Goal: Transaction & Acquisition: Obtain resource

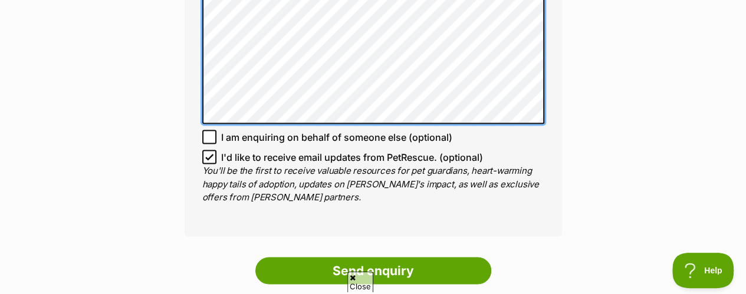
scroll to position [1034, 0]
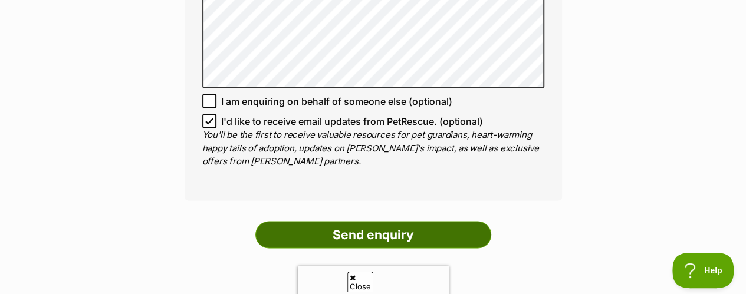
click at [471, 221] on input "Send enquiry" at bounding box center [373, 234] width 236 height 27
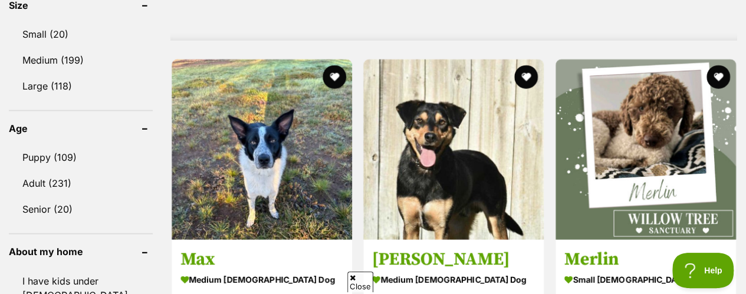
scroll to position [1163, 0]
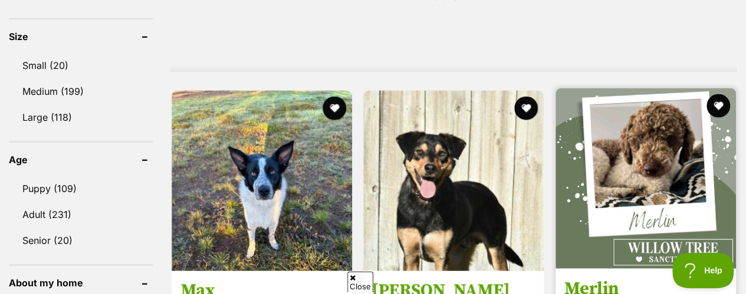
click at [653, 133] on img at bounding box center [645, 178] width 180 height 180
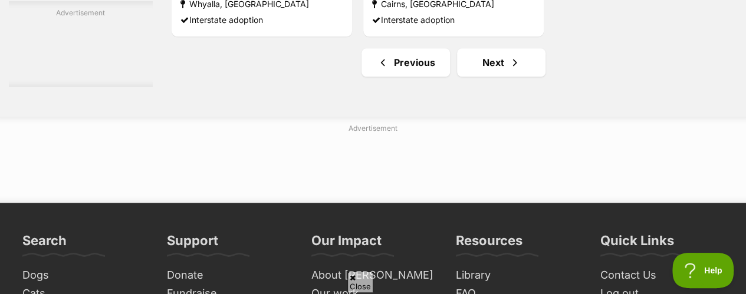
scroll to position [2981, 0]
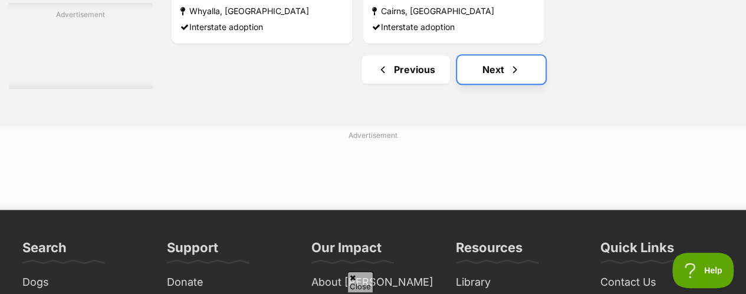
click at [496, 55] on link "Next" at bounding box center [501, 69] width 88 height 28
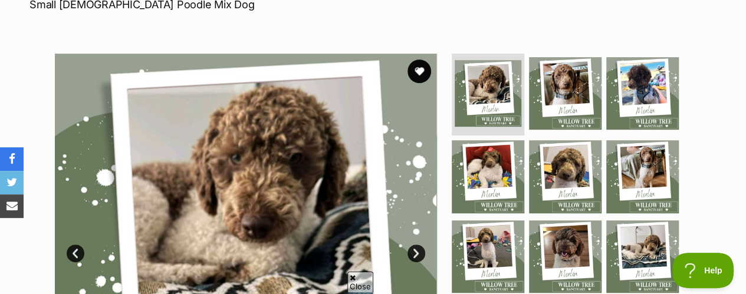
scroll to position [184, 0]
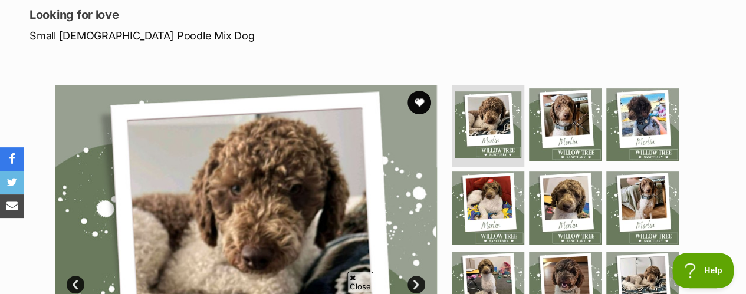
click at [417, 276] on link "Next" at bounding box center [416, 285] width 18 height 18
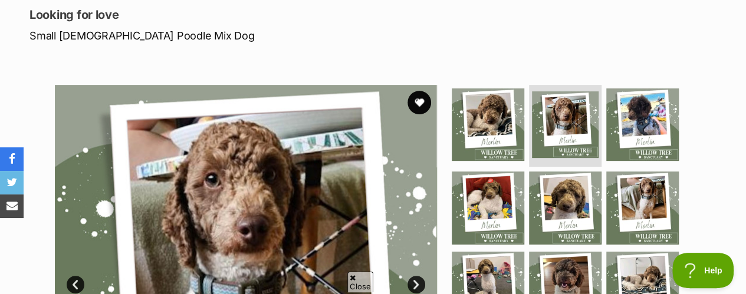
scroll to position [258, 0]
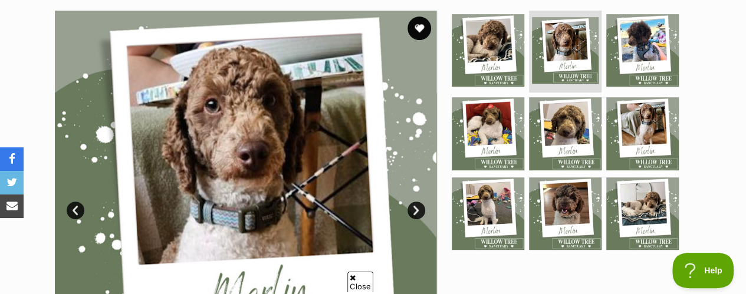
click at [415, 202] on link "Next" at bounding box center [416, 211] width 18 height 18
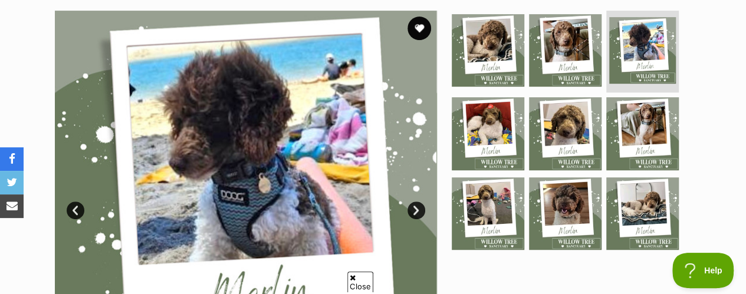
click at [415, 202] on link "Next" at bounding box center [416, 211] width 18 height 18
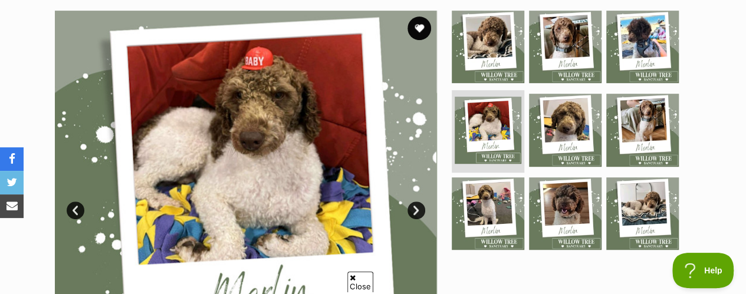
click at [415, 202] on link "Next" at bounding box center [416, 211] width 18 height 18
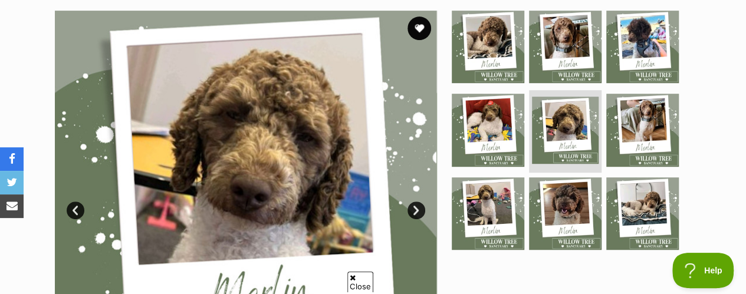
click at [415, 202] on link "Next" at bounding box center [416, 211] width 18 height 18
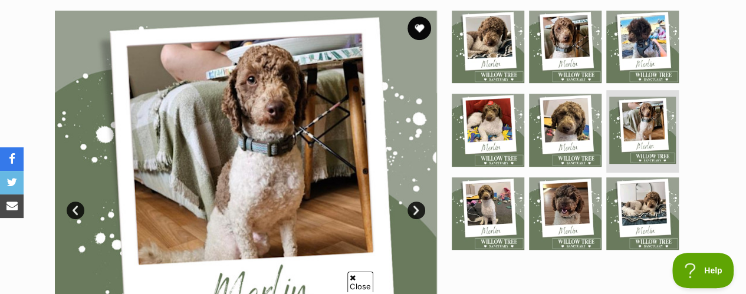
click at [415, 202] on link "Next" at bounding box center [416, 211] width 18 height 18
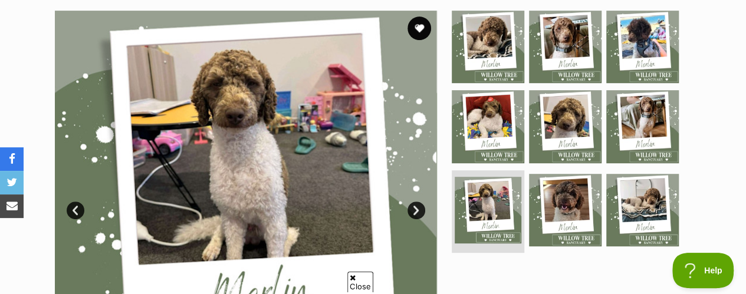
click at [415, 202] on link "Next" at bounding box center [416, 211] width 18 height 18
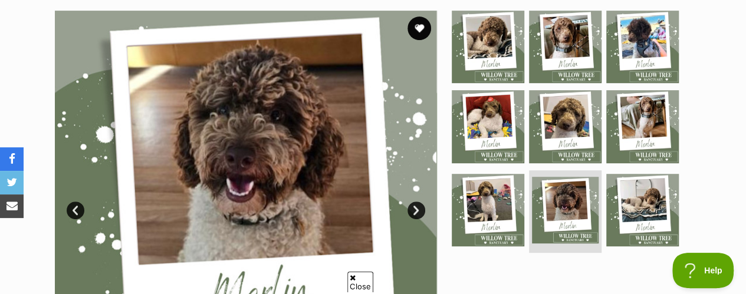
click at [415, 202] on link "Next" at bounding box center [416, 211] width 18 height 18
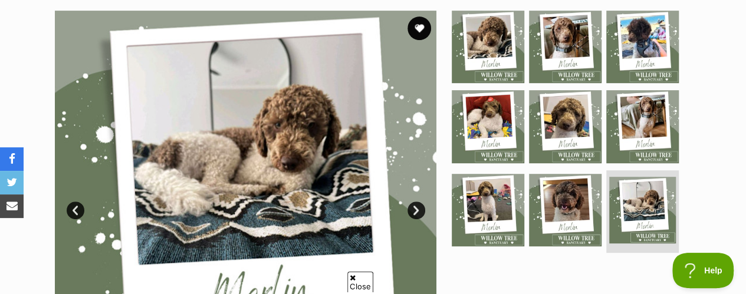
click at [415, 202] on link "Next" at bounding box center [416, 211] width 18 height 18
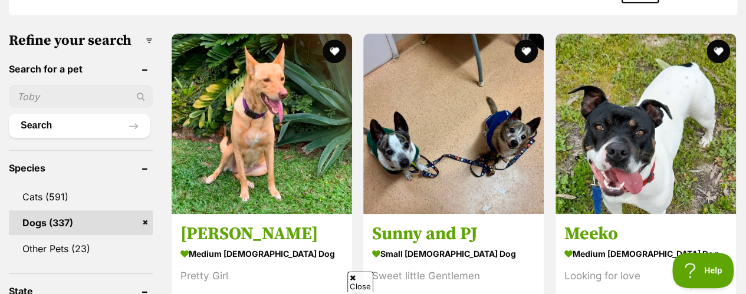
scroll to position [394, 0]
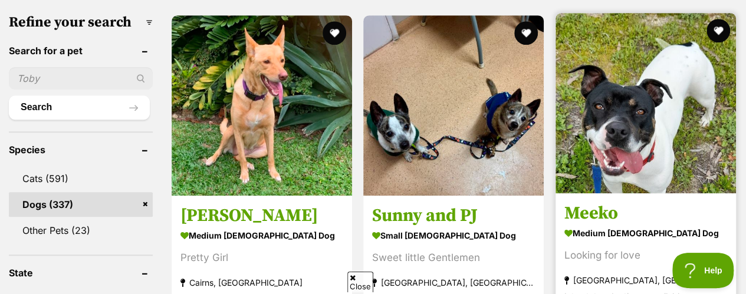
click at [683, 57] on img at bounding box center [645, 103] width 180 height 180
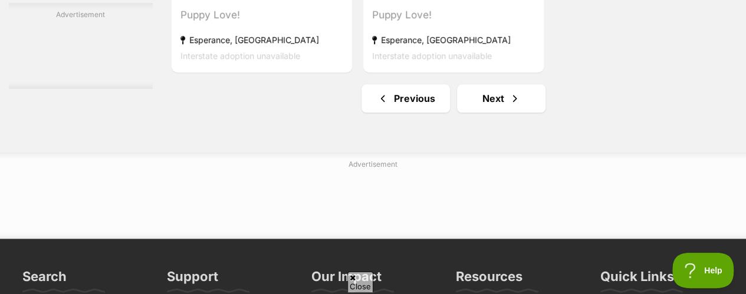
scroll to position [2853, 0]
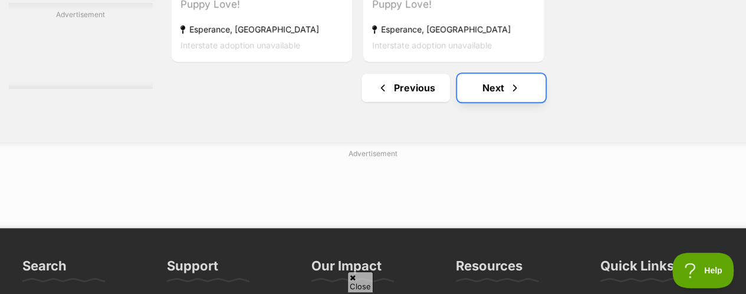
click at [519, 74] on link "Next" at bounding box center [501, 88] width 88 height 28
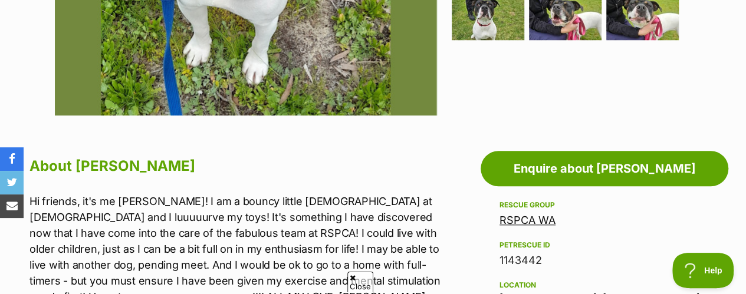
scroll to position [538, 0]
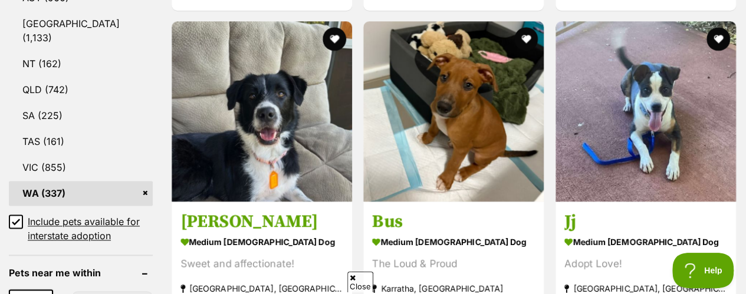
scroll to position [722, 0]
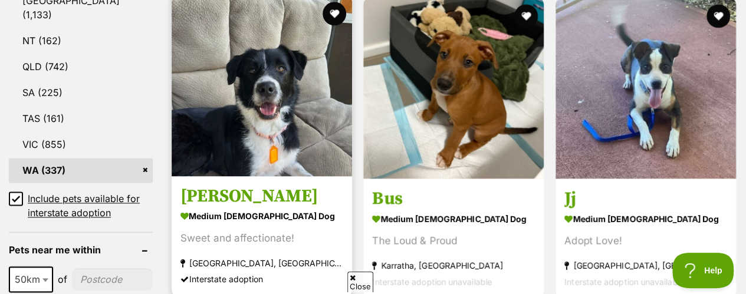
click at [229, 88] on img at bounding box center [262, 86] width 180 height 180
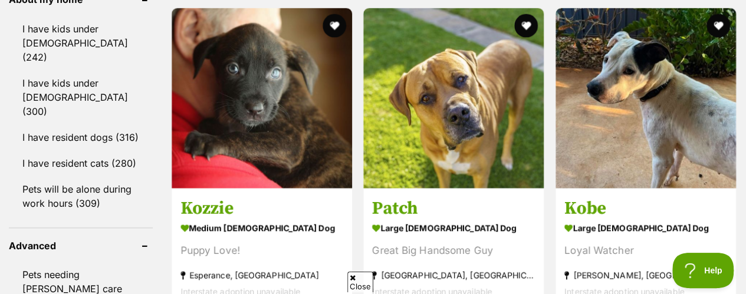
scroll to position [1472, 0]
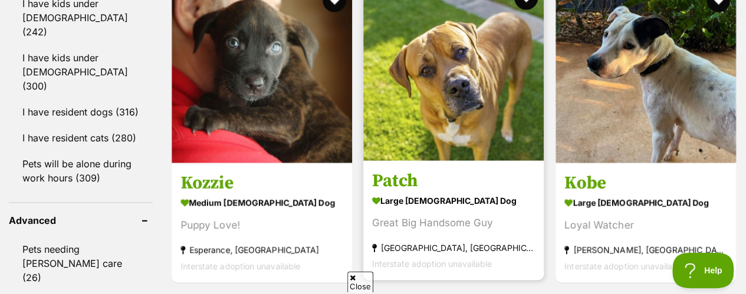
click at [487, 67] on img at bounding box center [453, 71] width 180 height 180
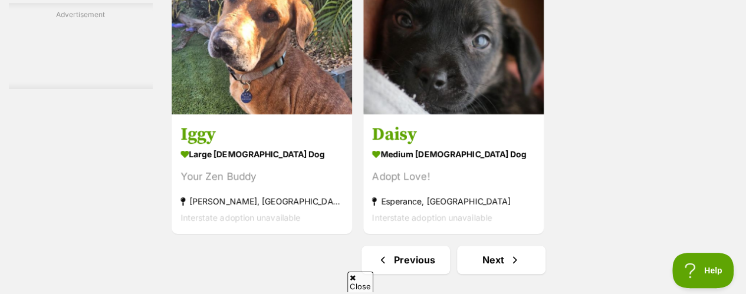
scroll to position [2627, 0]
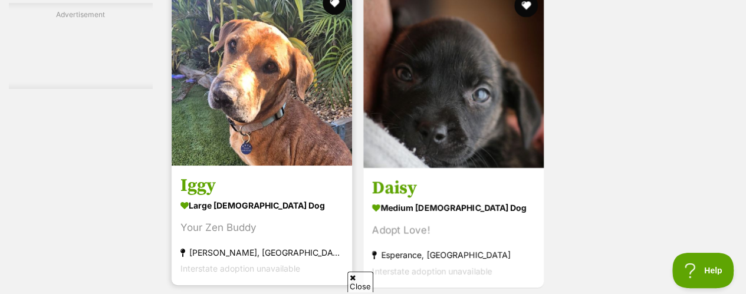
click at [204, 106] on img at bounding box center [262, 75] width 180 height 180
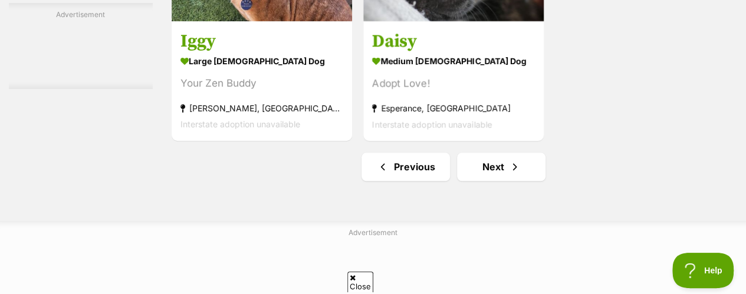
scroll to position [2790, 0]
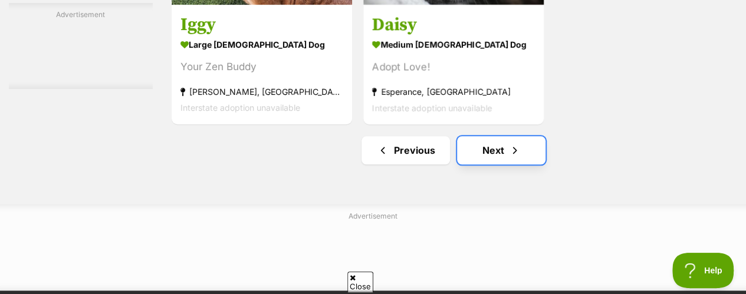
click at [495, 136] on link "Next" at bounding box center [501, 150] width 88 height 28
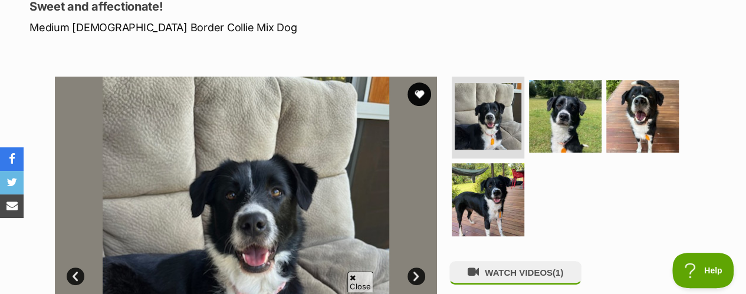
scroll to position [214, 0]
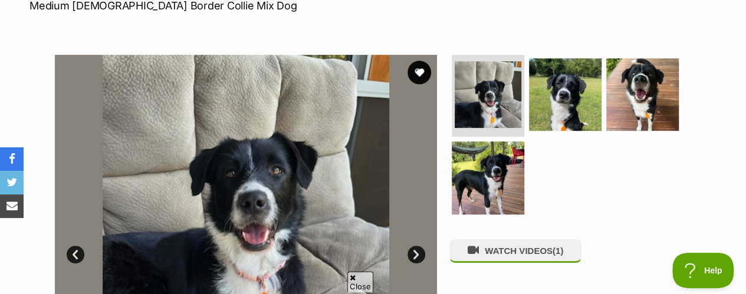
click at [414, 246] on link "Next" at bounding box center [416, 255] width 18 height 18
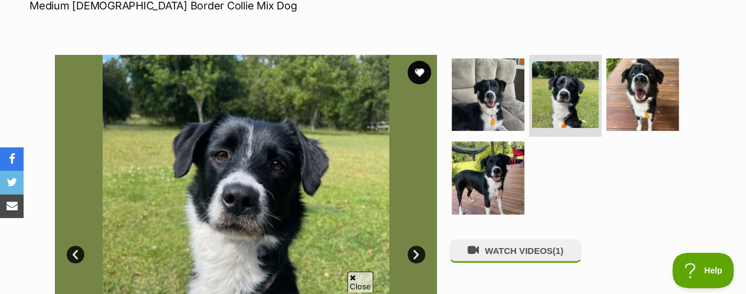
click at [414, 246] on link "Next" at bounding box center [416, 255] width 18 height 18
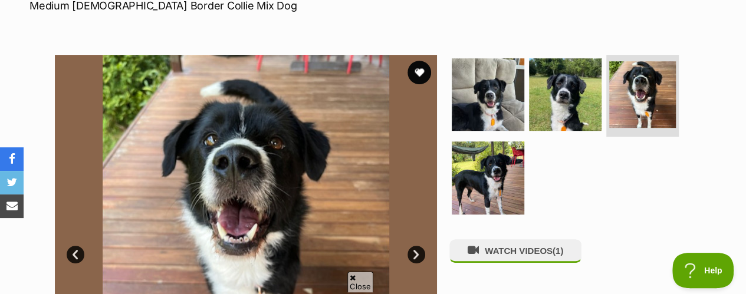
click at [414, 246] on link "Next" at bounding box center [416, 255] width 18 height 18
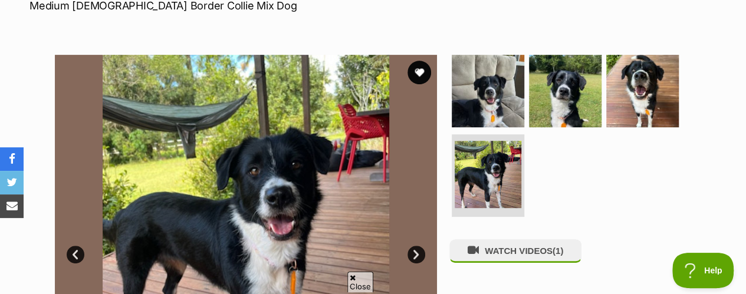
click at [414, 246] on link "Next" at bounding box center [416, 255] width 18 height 18
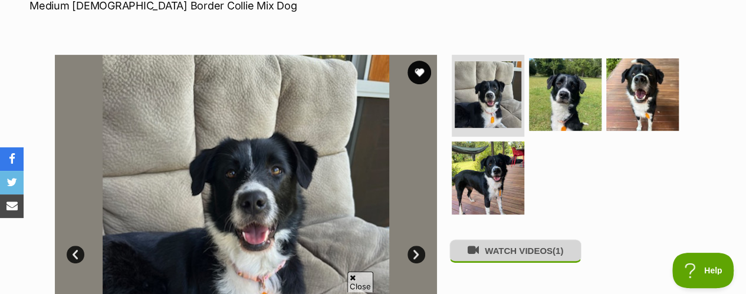
click at [506, 239] on button "WATCH VIDEOS (1)" at bounding box center [515, 250] width 132 height 23
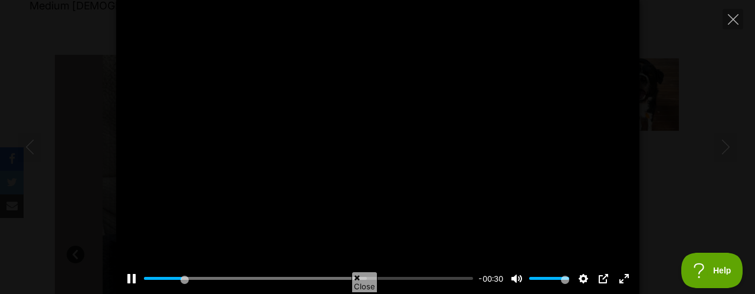
type input "12.27"
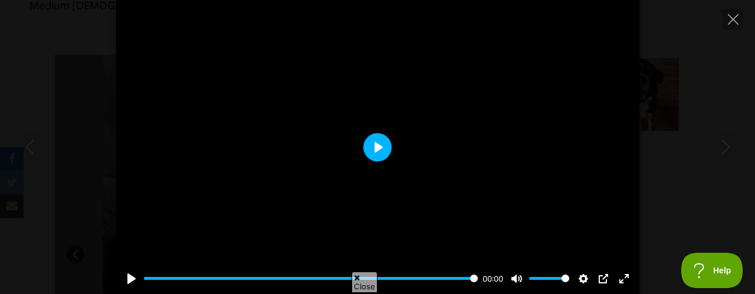
click at [376, 134] on button "Play" at bounding box center [377, 147] width 28 height 28
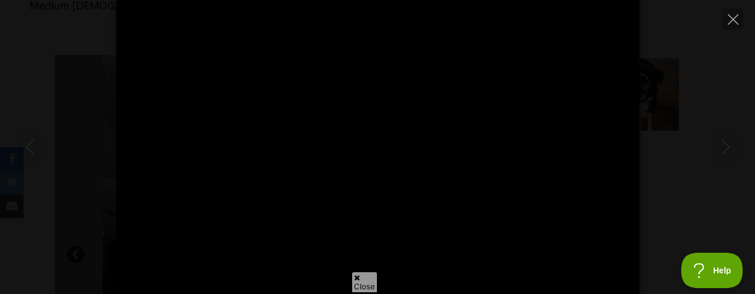
type input "100"
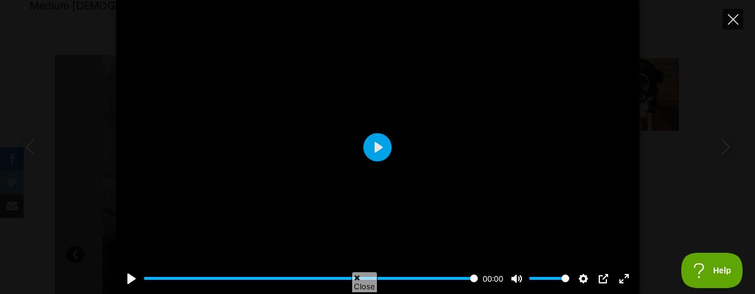
click at [732, 15] on icon "Close" at bounding box center [733, 19] width 11 height 11
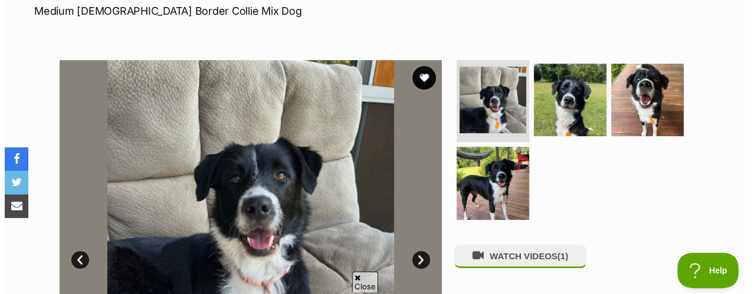
scroll to position [241, 0]
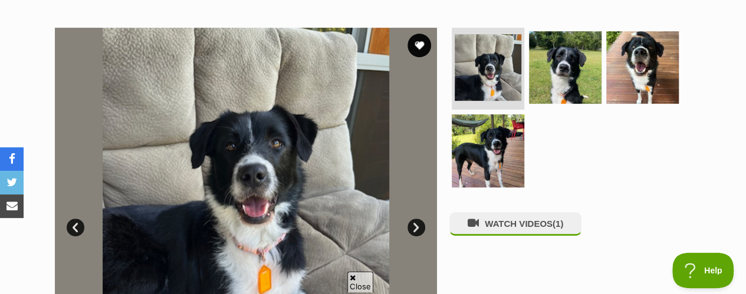
click at [413, 219] on link "Next" at bounding box center [416, 228] width 18 height 18
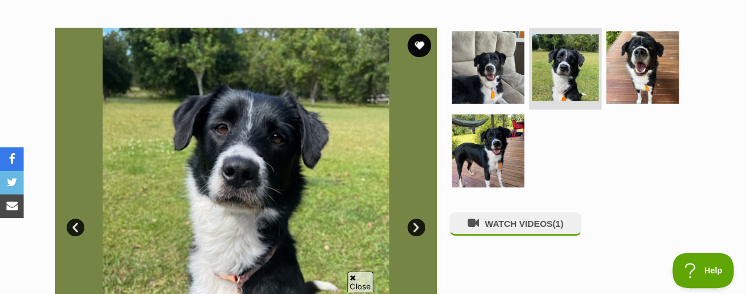
click at [413, 219] on link "Next" at bounding box center [416, 228] width 18 height 18
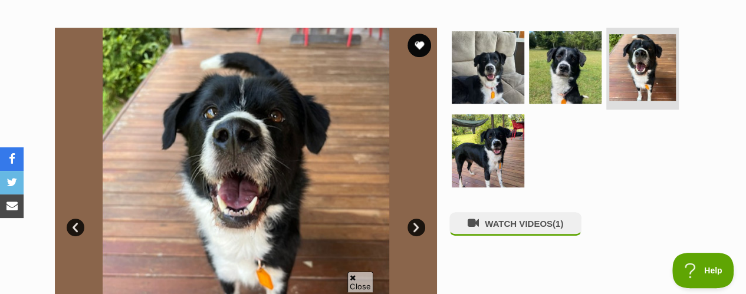
click at [413, 219] on link "Next" at bounding box center [416, 228] width 18 height 18
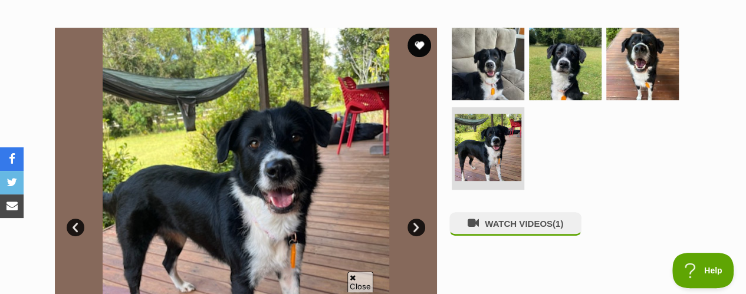
click at [413, 219] on link "Next" at bounding box center [416, 228] width 18 height 18
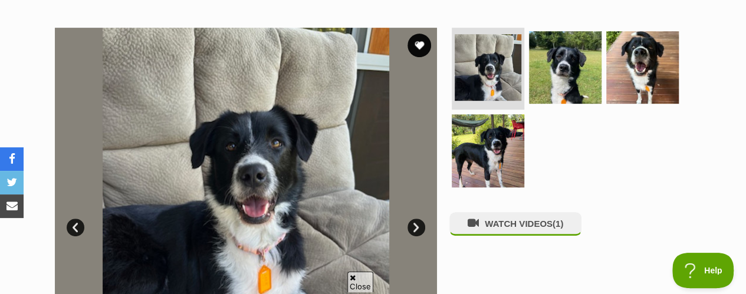
click at [413, 219] on link "Next" at bounding box center [416, 228] width 18 height 18
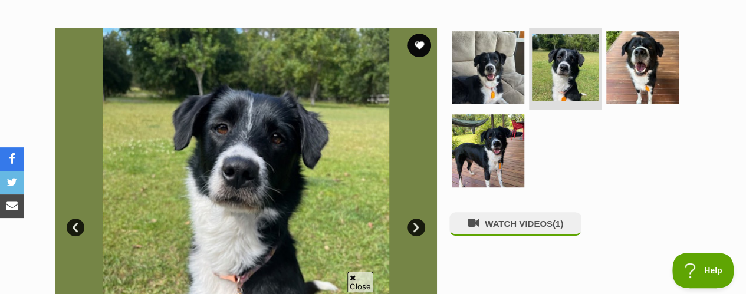
click at [413, 219] on link "Next" at bounding box center [416, 228] width 18 height 18
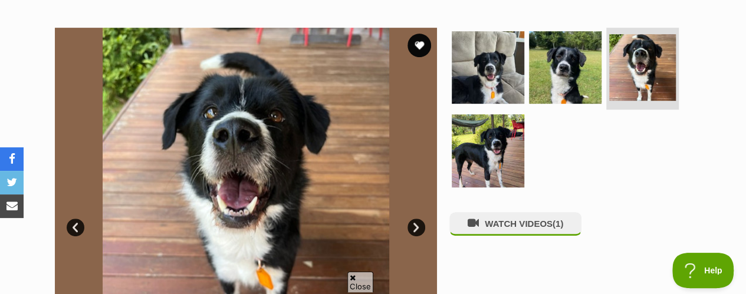
click at [413, 219] on link "Next" at bounding box center [416, 228] width 18 height 18
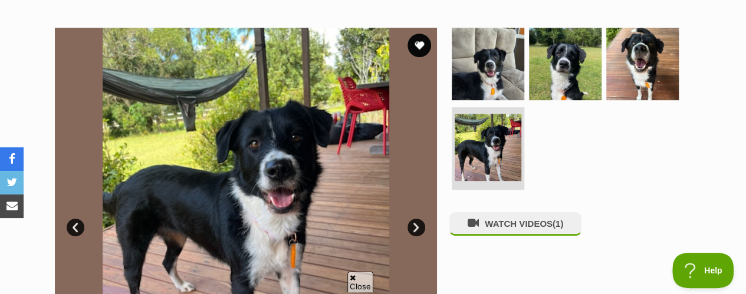
click at [413, 219] on link "Next" at bounding box center [416, 228] width 18 height 18
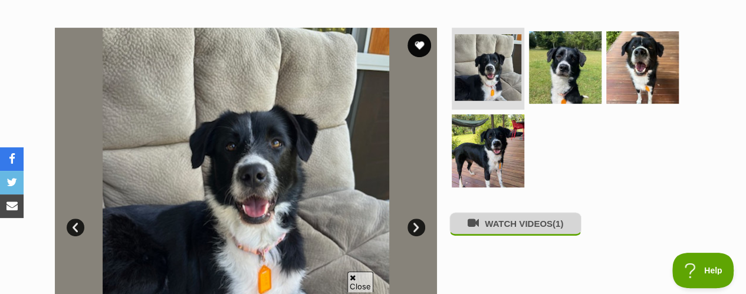
click at [531, 212] on button "WATCH VIDEOS (1)" at bounding box center [515, 223] width 132 height 23
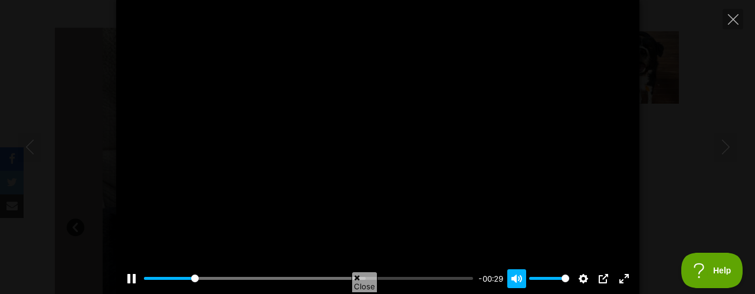
type input "15.47"
click at [520, 283] on button "Unmute Mute" at bounding box center [516, 278] width 19 height 19
type input "0"
type input "17.9"
click at [520, 283] on button "Unmute Mute" at bounding box center [516, 278] width 19 height 19
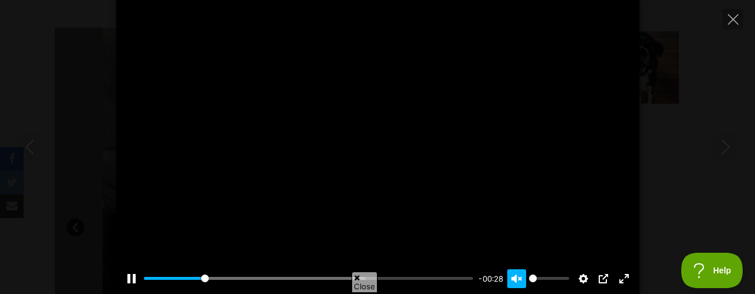
type input "1"
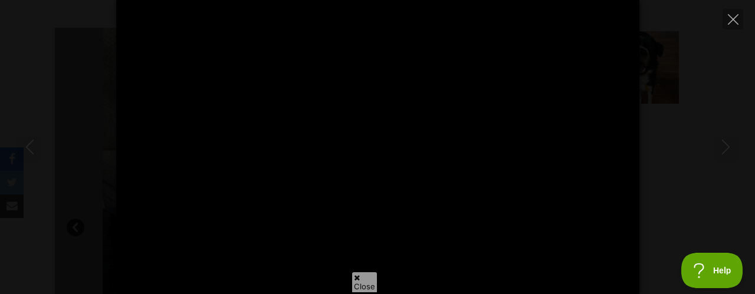
type input "100"
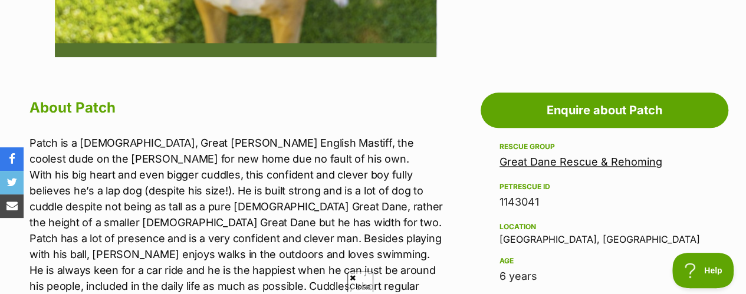
scroll to position [597, 0]
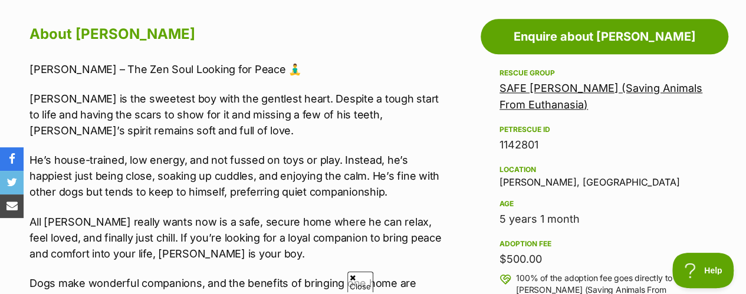
scroll to position [695, 0]
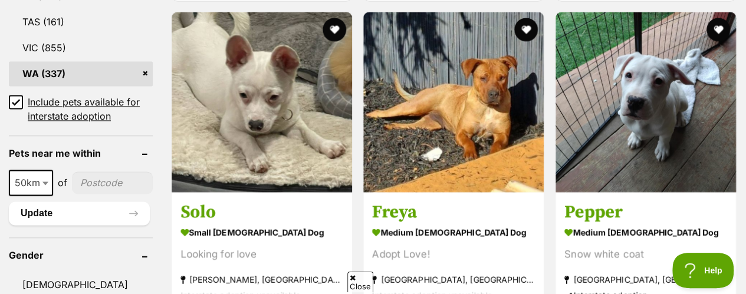
scroll to position [823, 0]
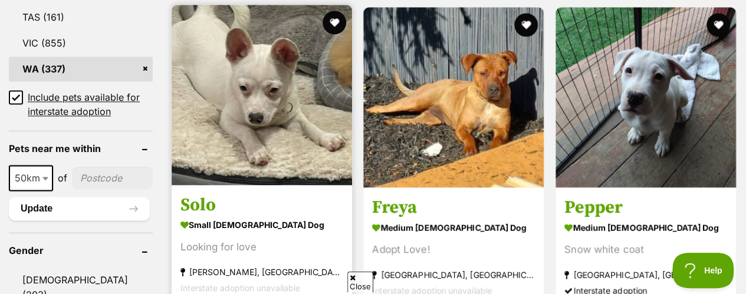
click at [254, 74] on img at bounding box center [262, 95] width 180 height 180
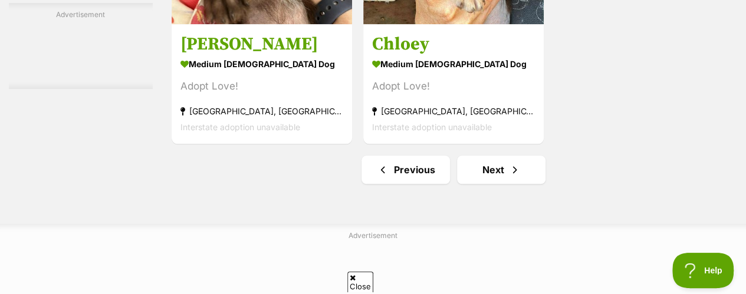
scroll to position [2892, 0]
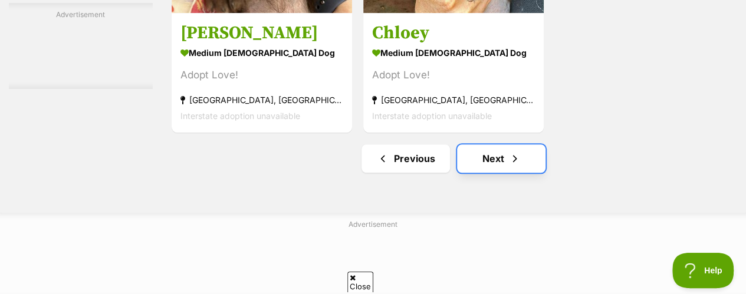
click at [494, 144] on link "Next" at bounding box center [501, 158] width 88 height 28
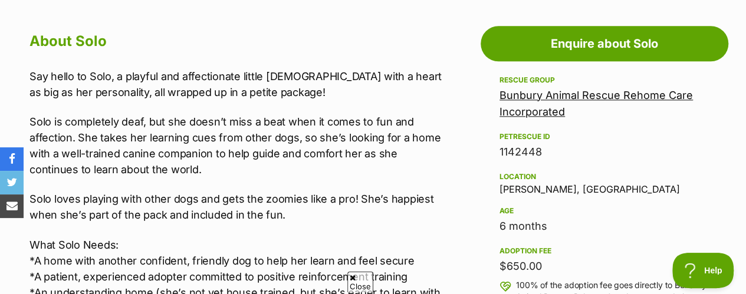
scroll to position [667, 0]
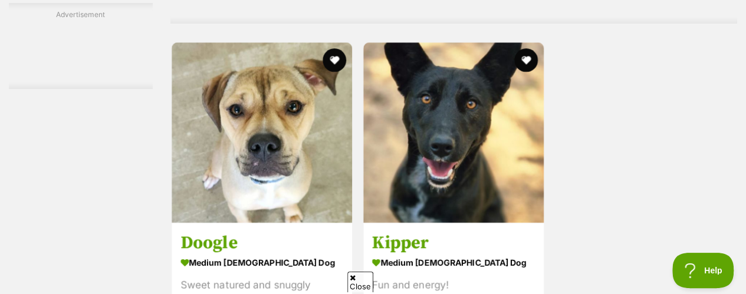
scroll to position [2728, 0]
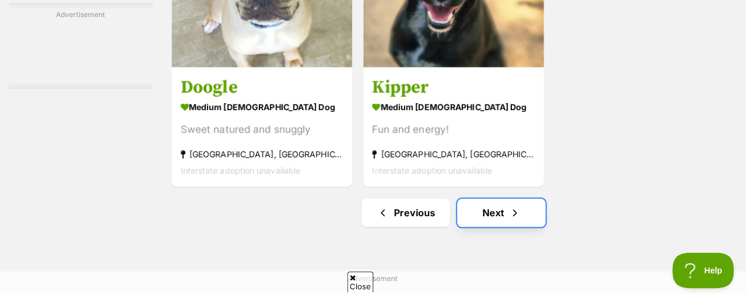
click at [504, 199] on link "Next" at bounding box center [501, 213] width 88 height 28
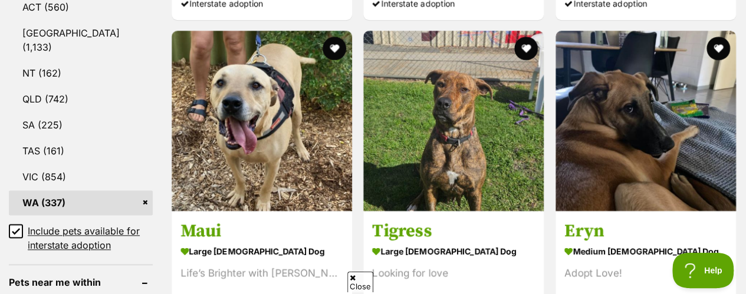
scroll to position [685, 0]
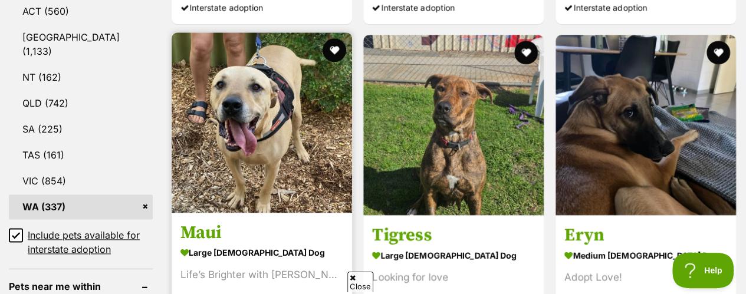
click at [262, 120] on img at bounding box center [262, 122] width 180 height 180
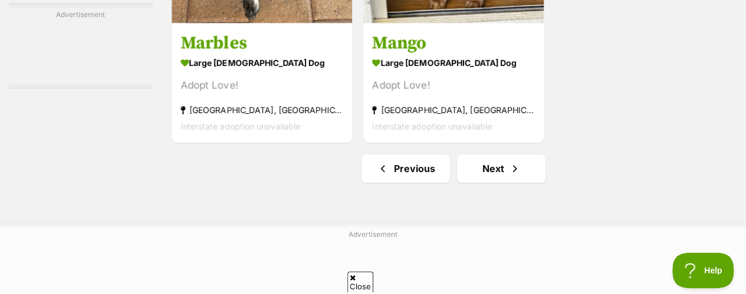
scroll to position [2788, 0]
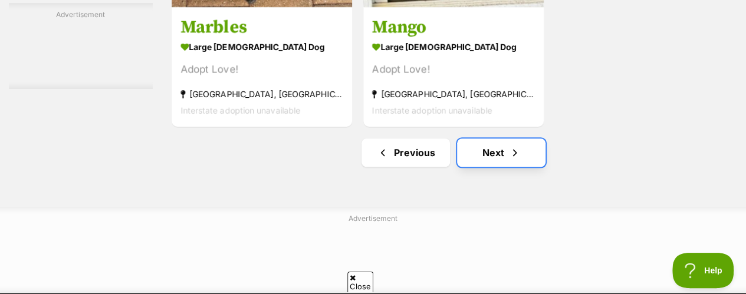
click at [525, 139] on link "Next" at bounding box center [501, 153] width 88 height 28
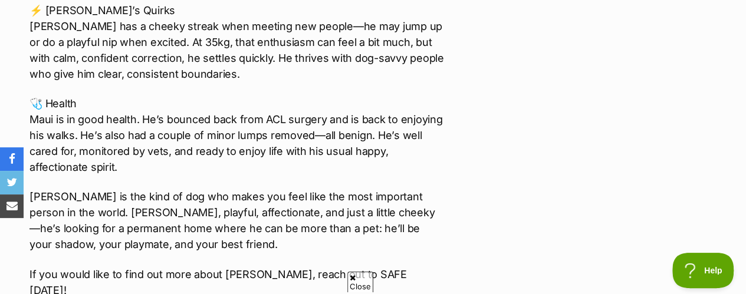
scroll to position [1585, 0]
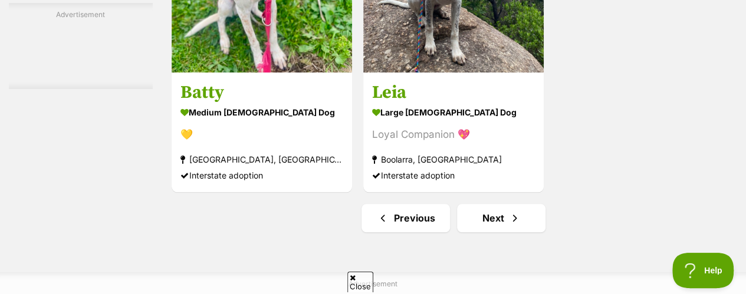
scroll to position [2750, 0]
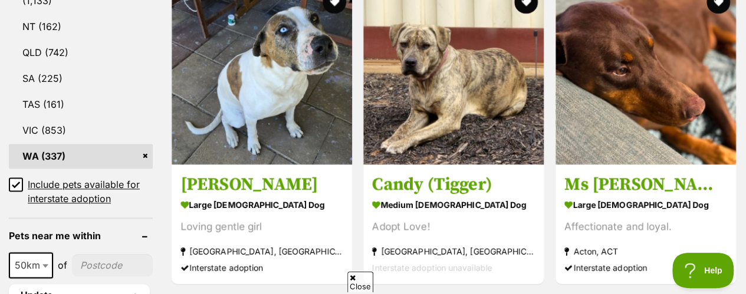
scroll to position [666, 0]
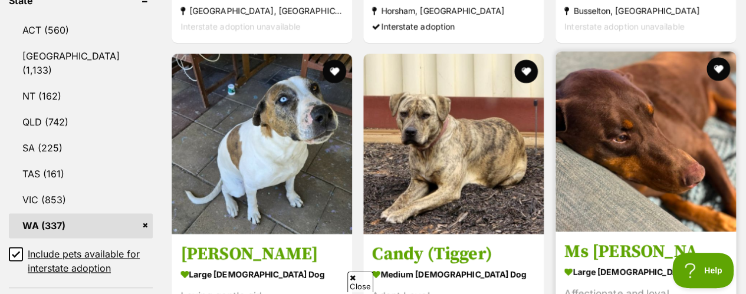
click at [611, 109] on img at bounding box center [645, 141] width 180 height 180
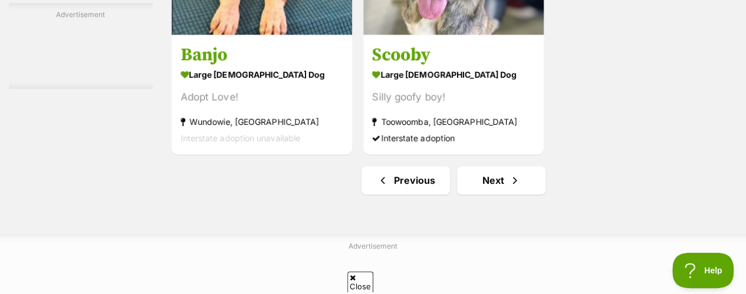
scroll to position [2830, 0]
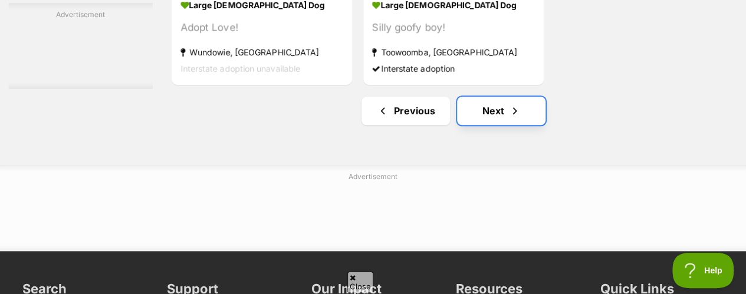
click at [514, 104] on span "Next page" at bounding box center [515, 111] width 12 height 14
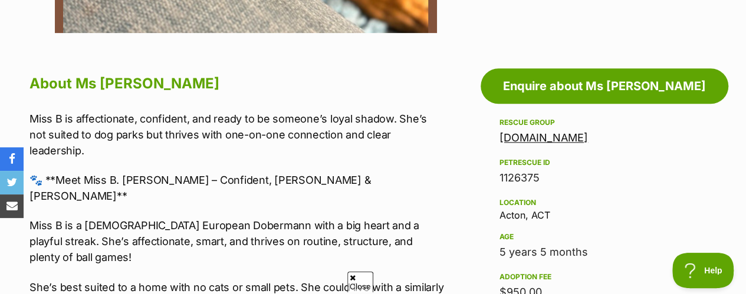
scroll to position [631, 0]
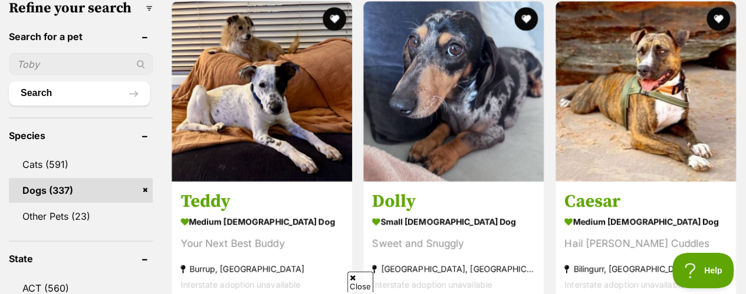
scroll to position [380, 0]
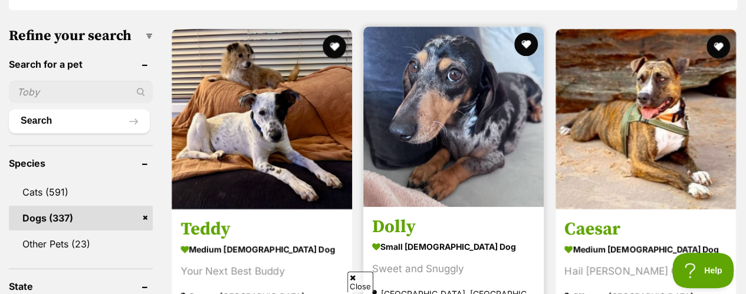
click at [456, 88] on img at bounding box center [453, 117] width 180 height 180
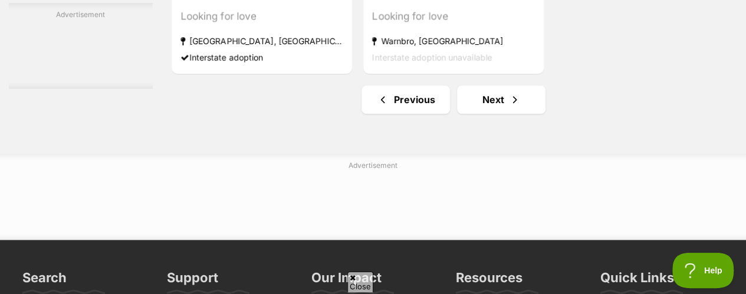
scroll to position [2817, 0]
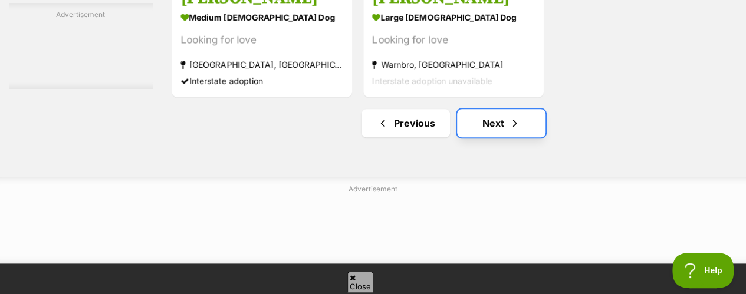
click at [504, 109] on link "Next" at bounding box center [501, 123] width 88 height 28
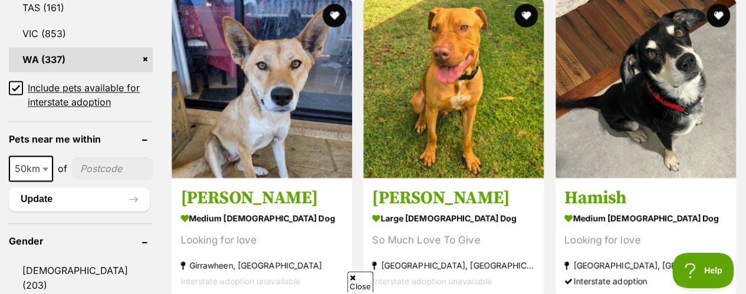
scroll to position [795, 0]
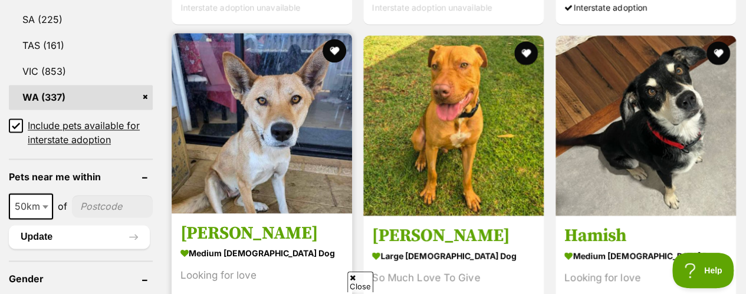
click at [292, 129] on img at bounding box center [262, 123] width 180 height 180
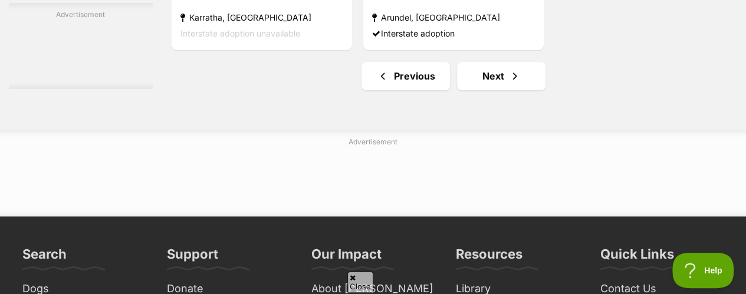
scroll to position [2969, 0]
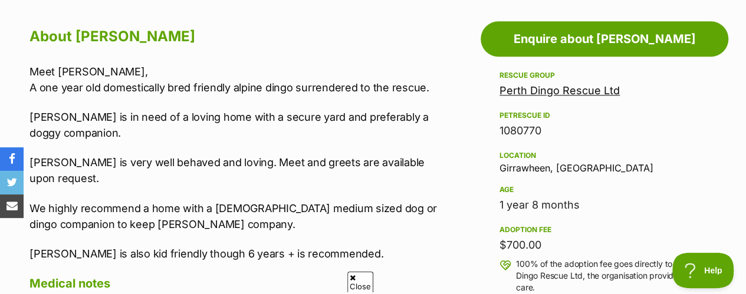
scroll to position [689, 0]
